Goal: Information Seeking & Learning: Learn about a topic

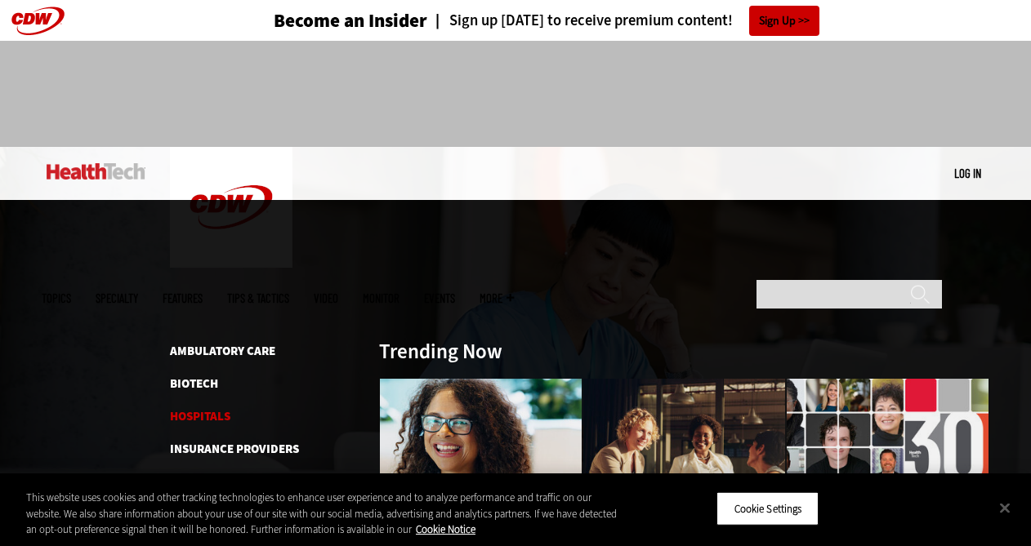
click at [220, 408] on link "Hospitals" at bounding box center [200, 416] width 60 height 16
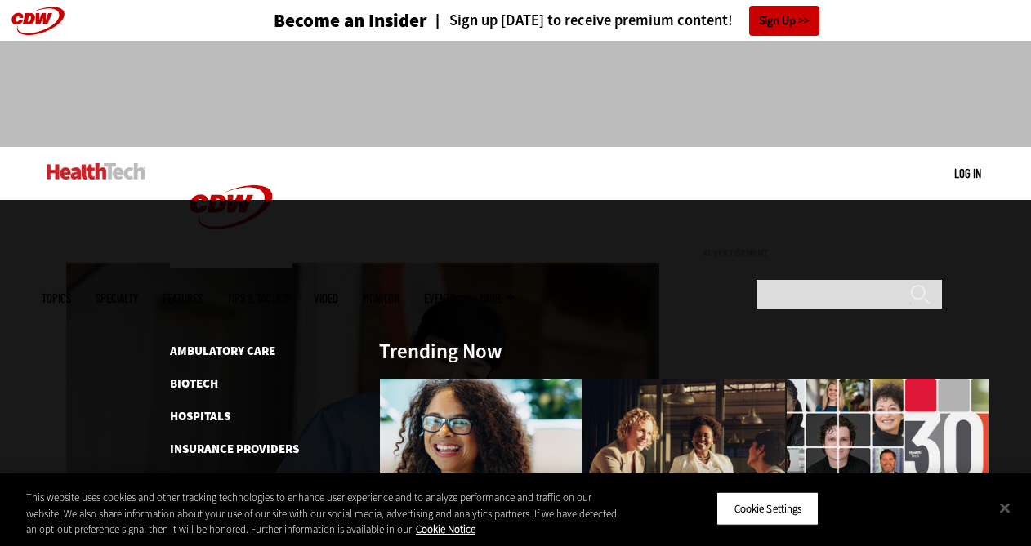
click at [258, 506] on link "Medical Devices & Equipment" at bounding box center [258, 514] width 177 height 16
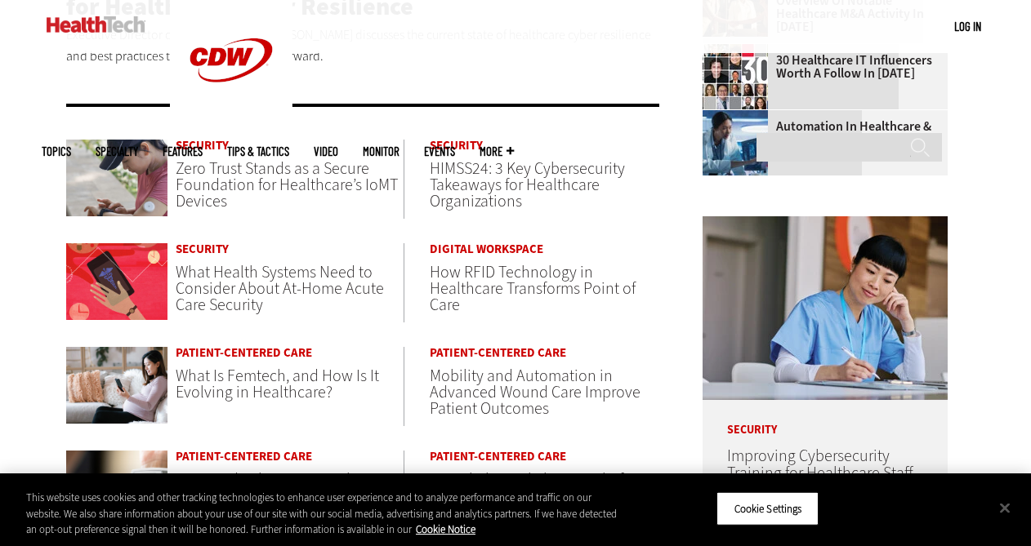
scroll to position [643, 0]
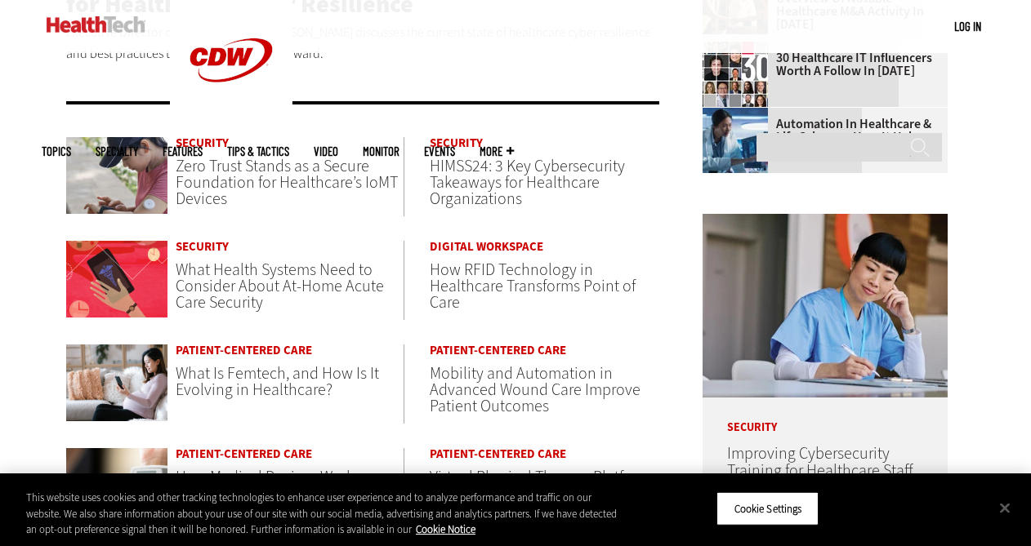
click at [309, 290] on span "What Health Systems Need to Consider About At-Home Acute Care Security" at bounding box center [280, 286] width 208 height 55
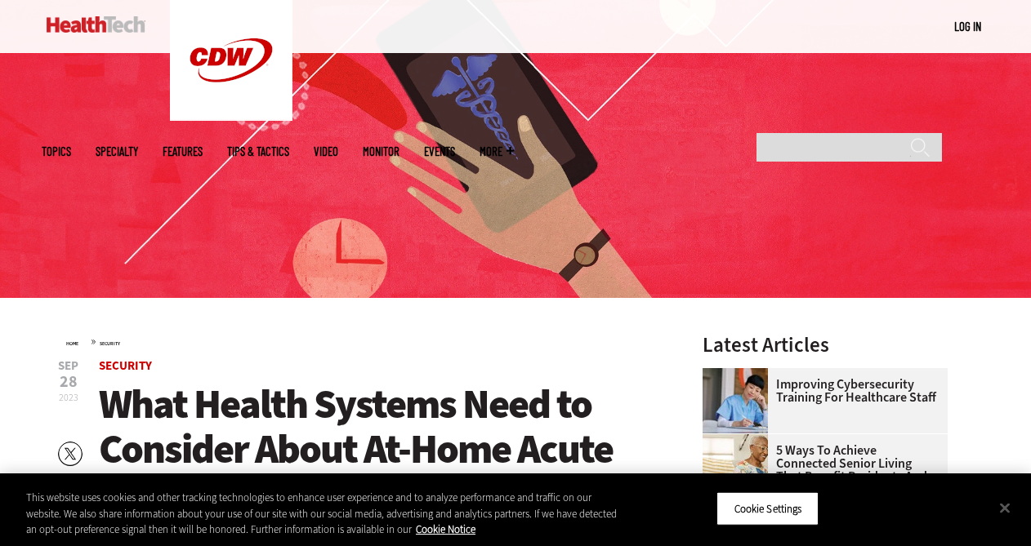
scroll to position [247, 0]
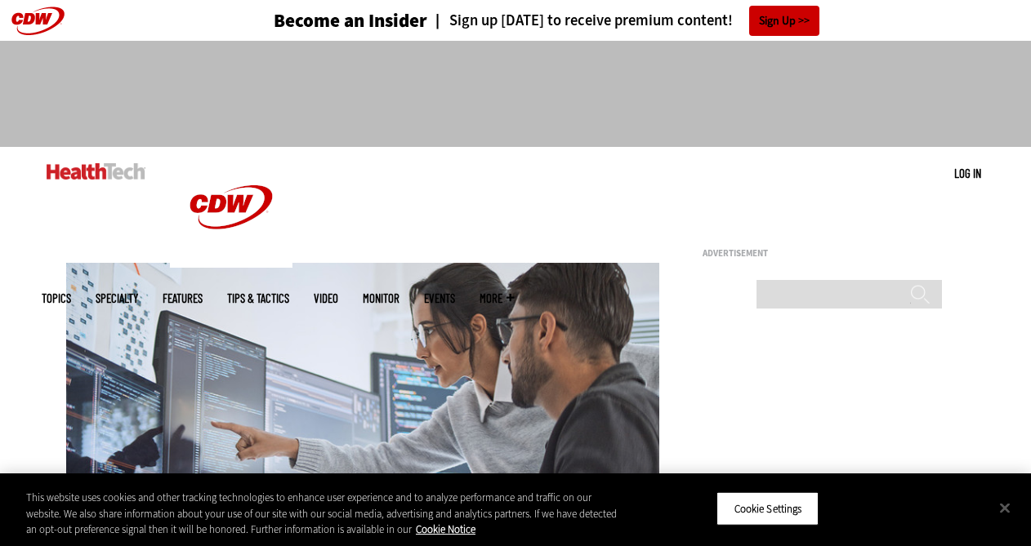
click at [37, 21] on header "Become an Insider Sign up today to receive premium content! Sign Up" at bounding box center [515, 20] width 1031 height 41
click at [69, 163] on img at bounding box center [96, 171] width 99 height 16
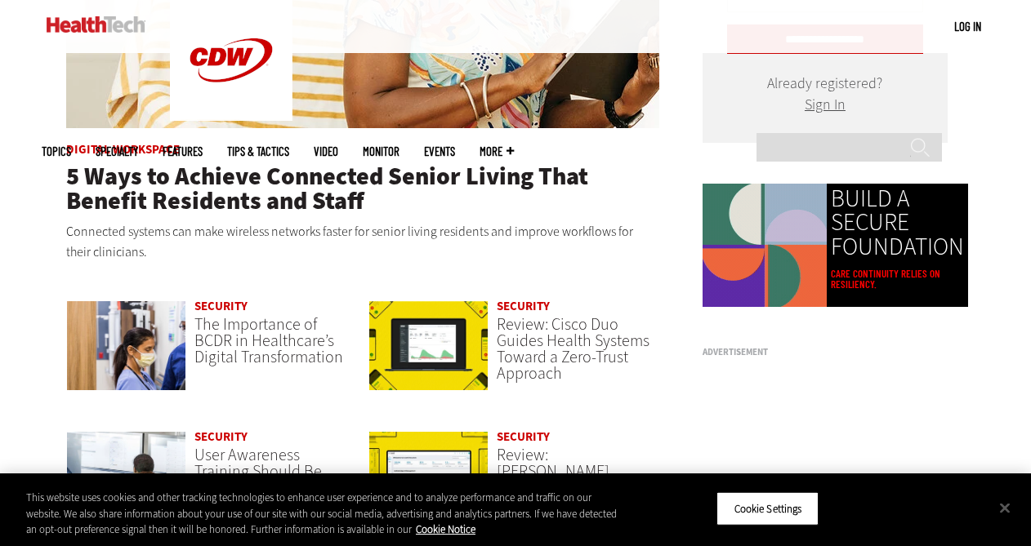
scroll to position [1013, 0]
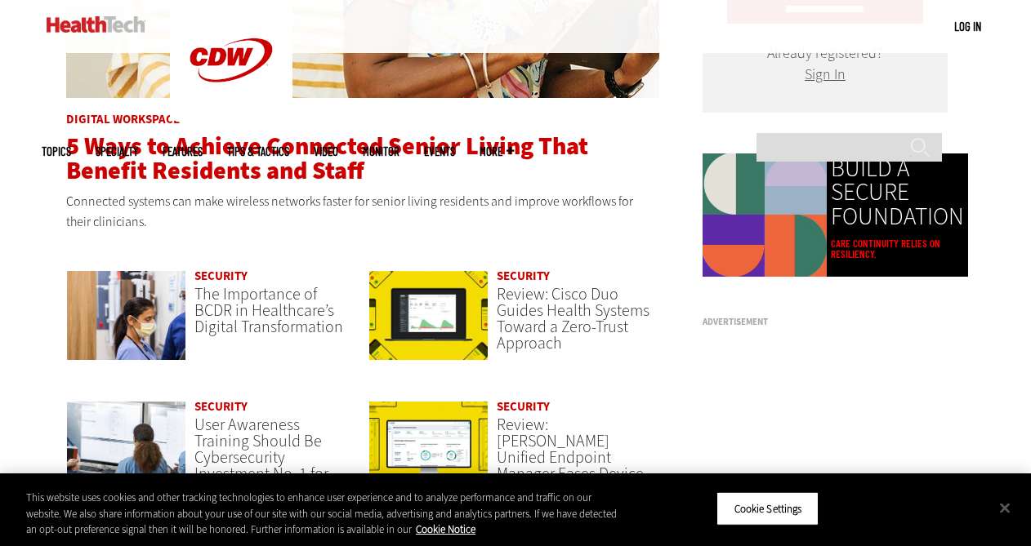
click at [217, 180] on span "5 Ways to Achieve Connected Senior Living That Benefit Residents and Staff" at bounding box center [327, 158] width 522 height 57
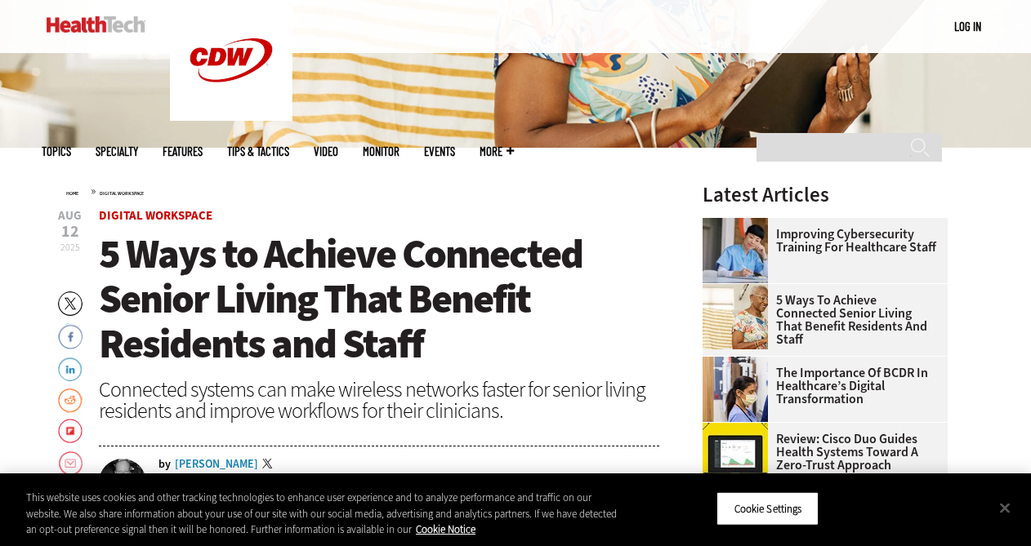
scroll to position [412, 0]
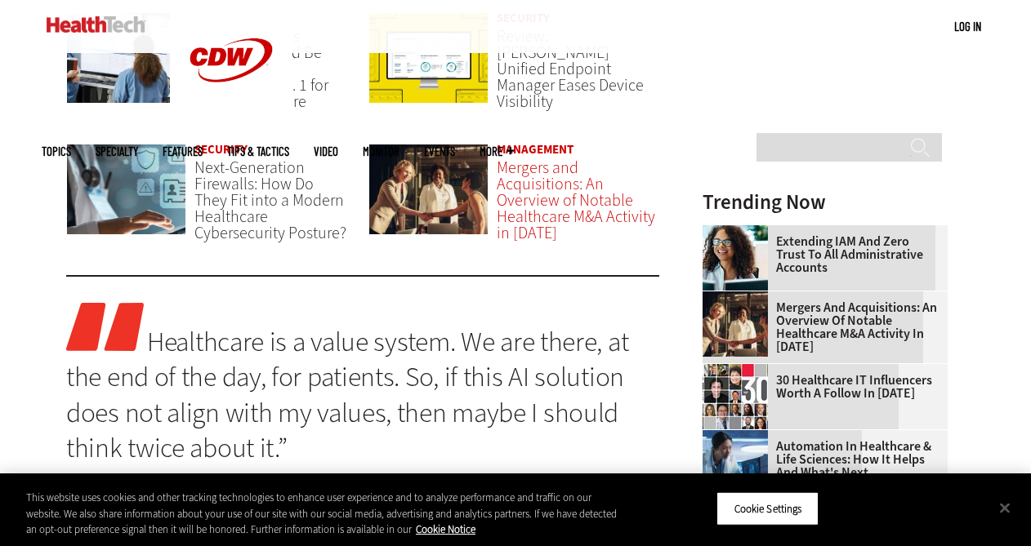
scroll to position [1373, 0]
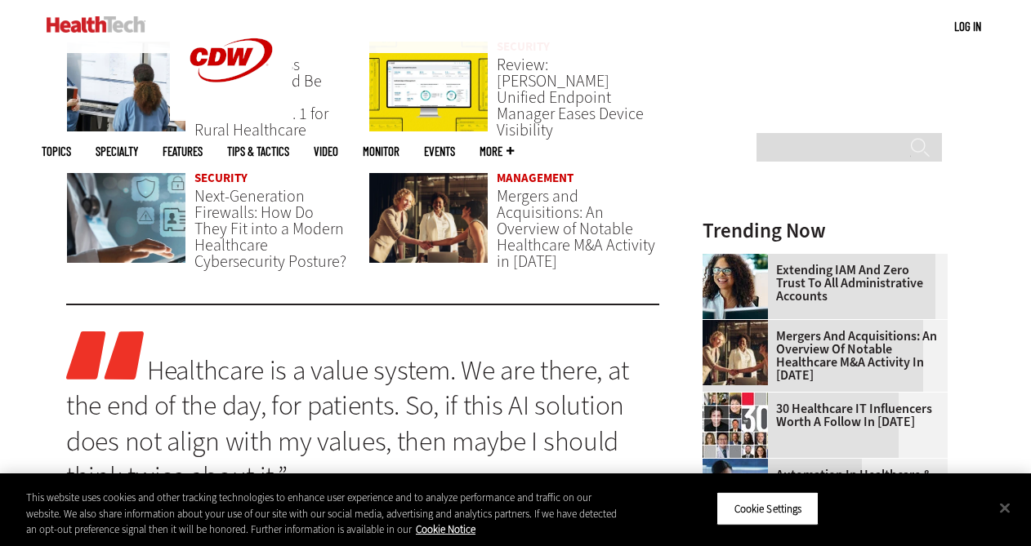
click at [535, 175] on link "Management" at bounding box center [534, 178] width 77 height 16
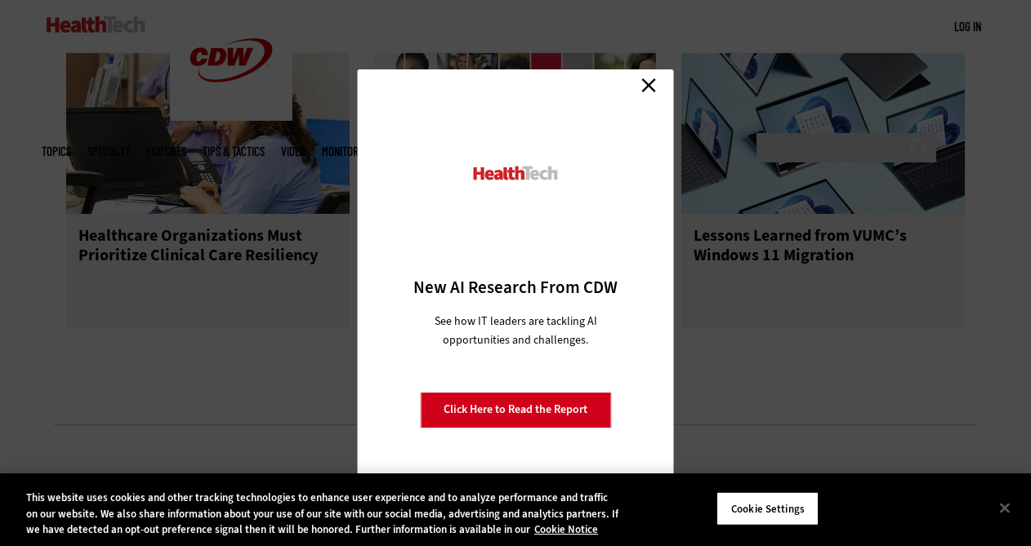
scroll to position [2059, 0]
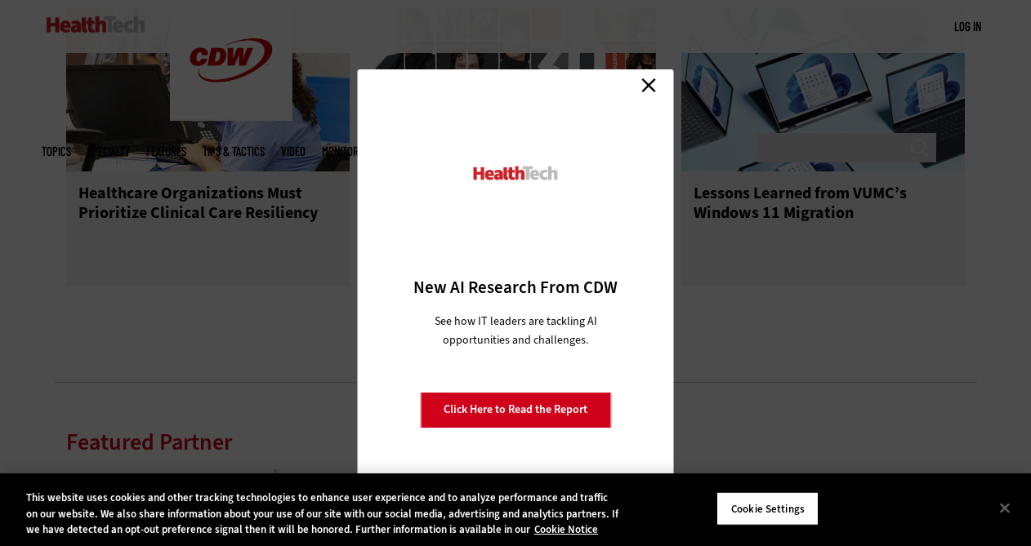
click at [655, 90] on link "Close" at bounding box center [648, 85] width 24 height 24
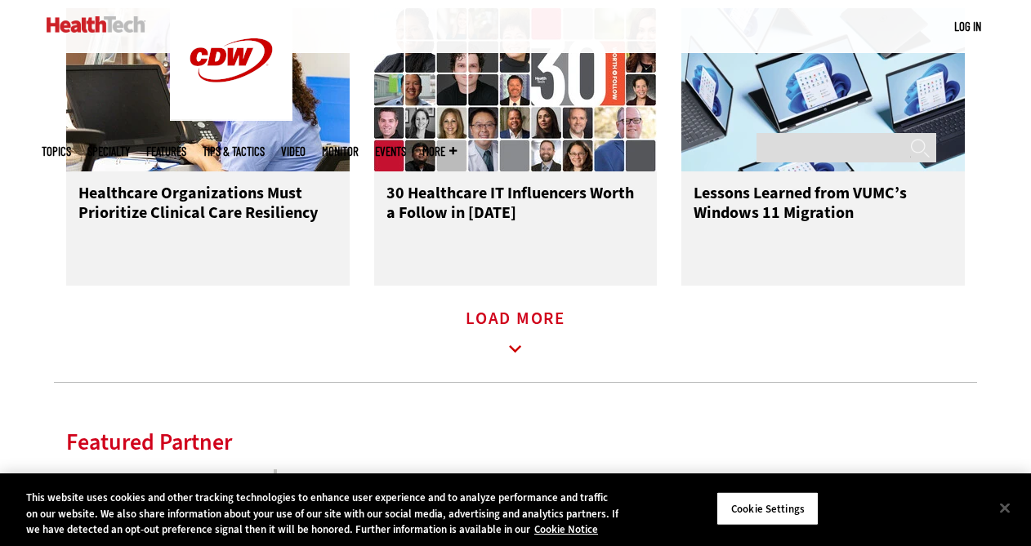
click at [519, 356] on icon at bounding box center [515, 350] width 38 height 38
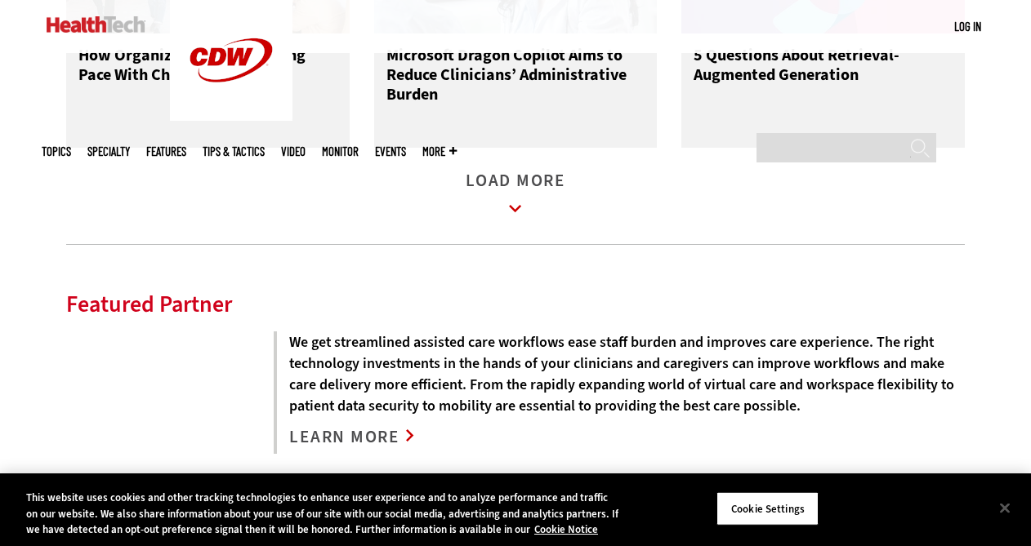
scroll to position [3117, 0]
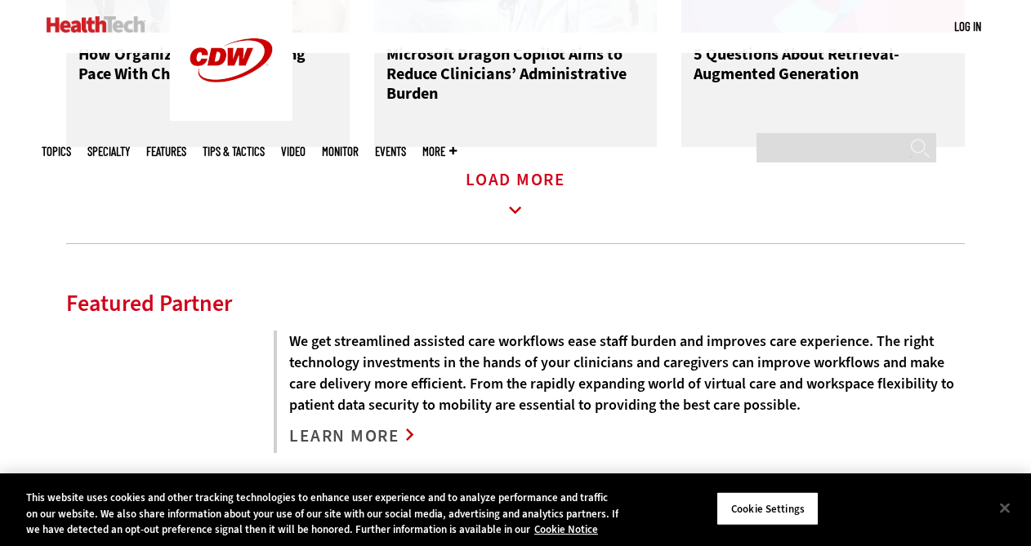
click at [519, 209] on icon at bounding box center [515, 211] width 38 height 38
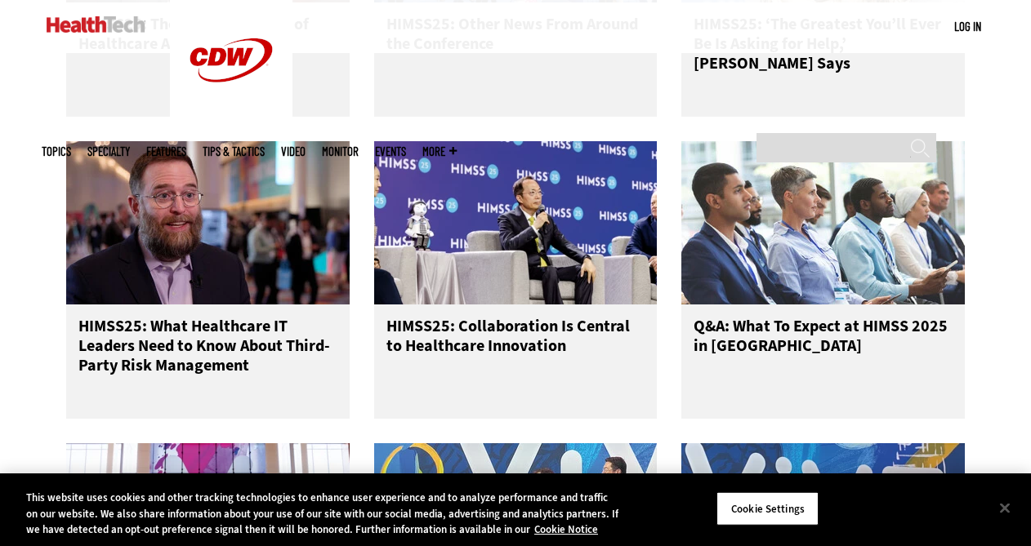
scroll to position [2945, 0]
